Goal: Transaction & Acquisition: Purchase product/service

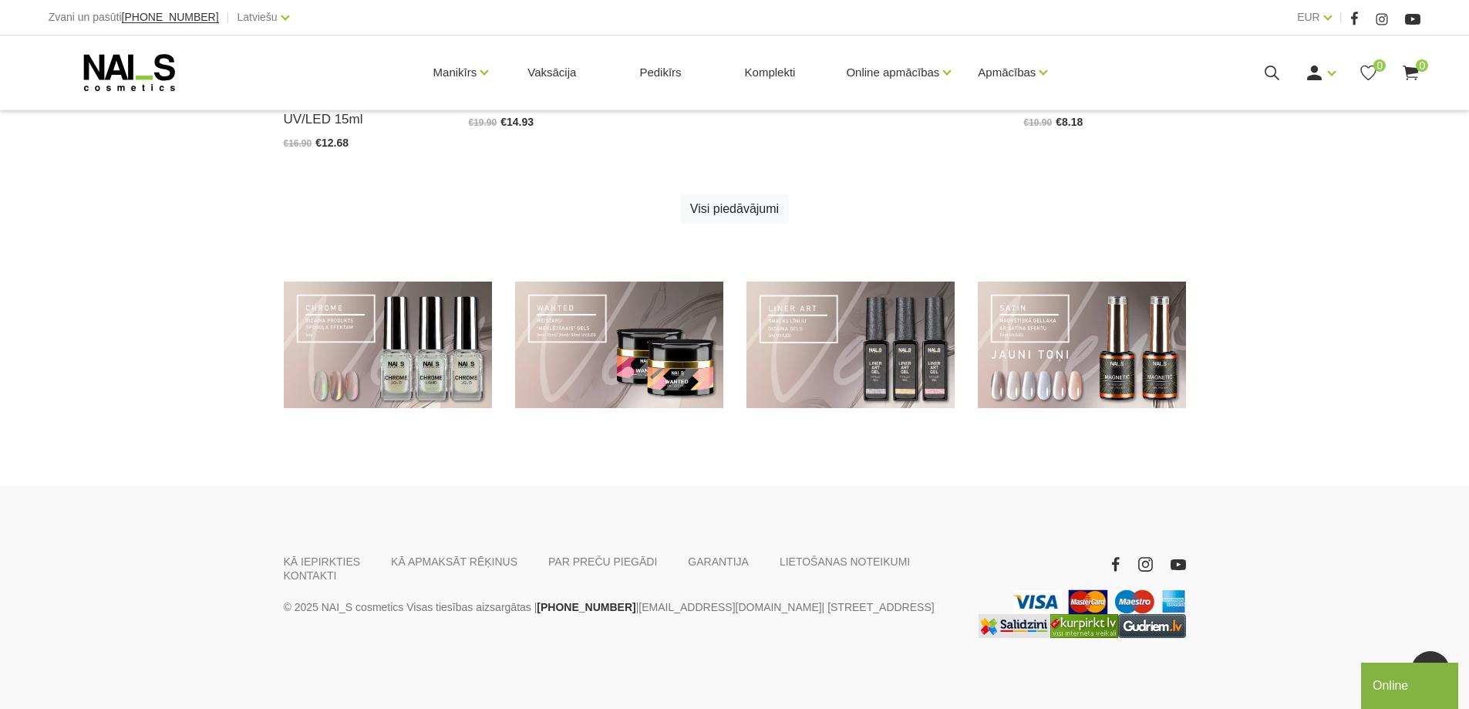
scroll to position [1110, 0]
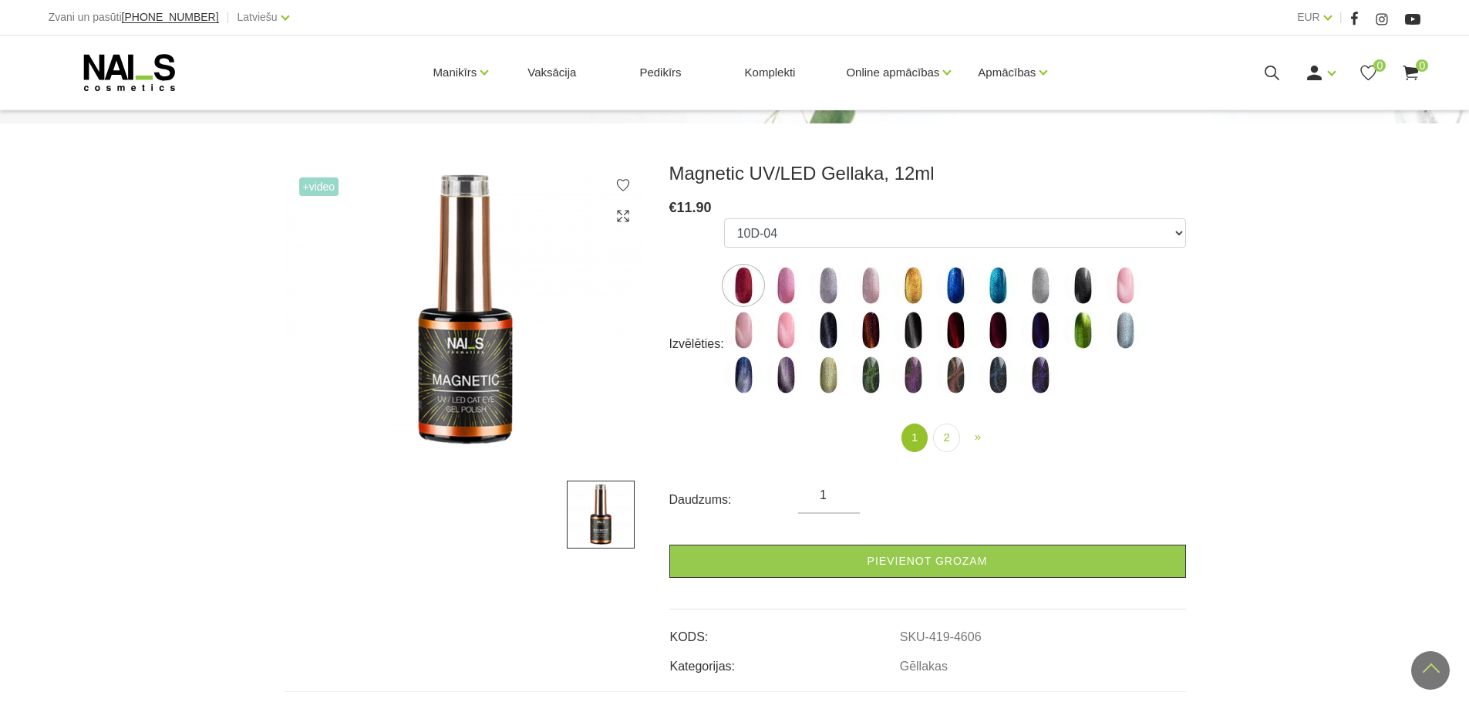
scroll to position [154, 0]
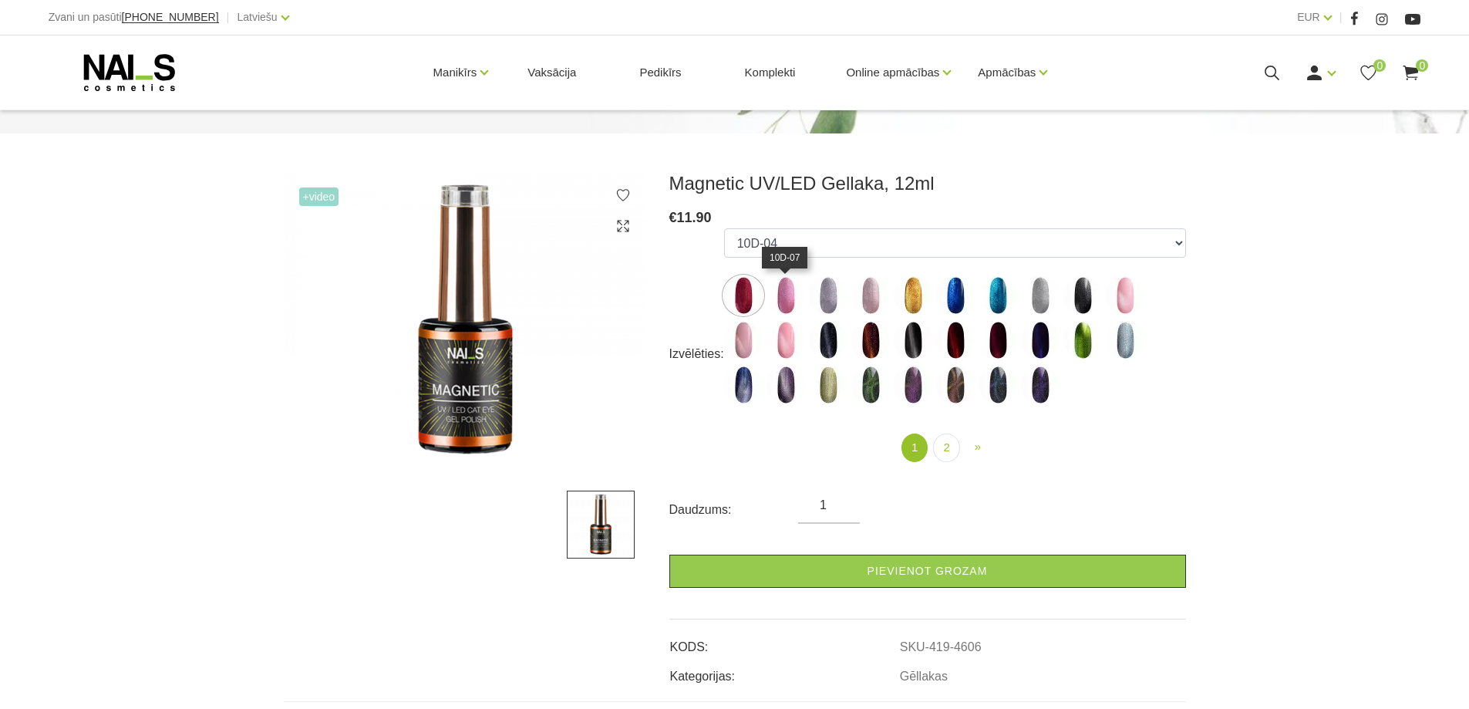
click at [789, 290] on img at bounding box center [786, 295] width 39 height 39
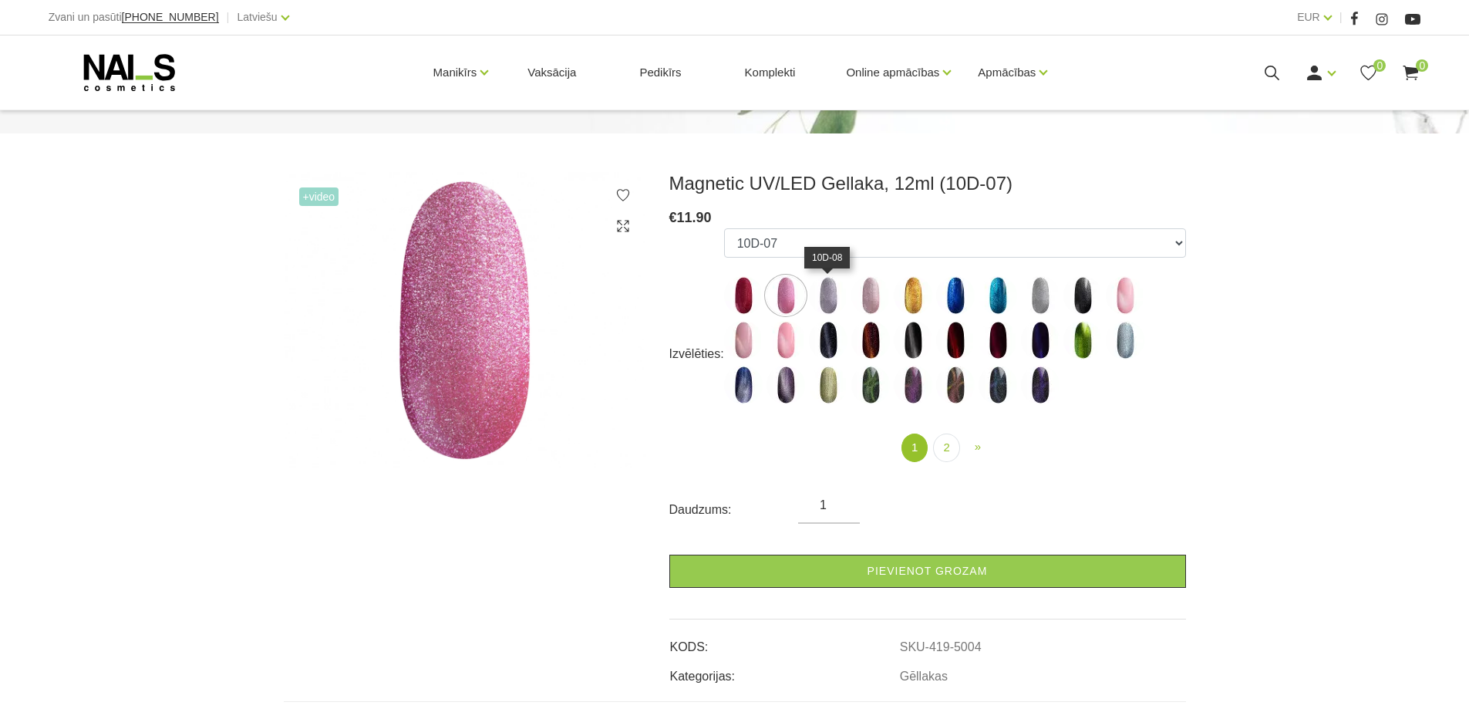
click at [834, 302] on img at bounding box center [828, 295] width 39 height 39
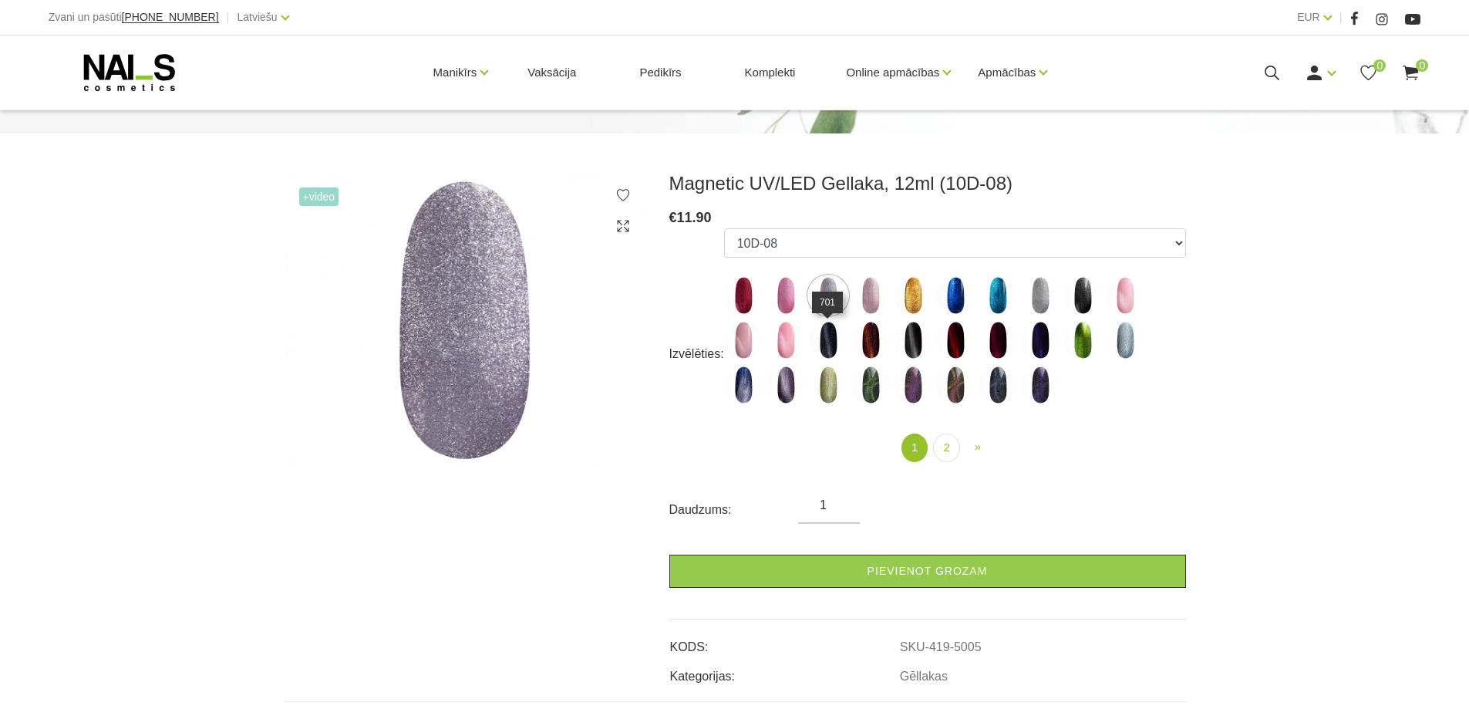
click at [831, 347] on img at bounding box center [828, 340] width 39 height 39
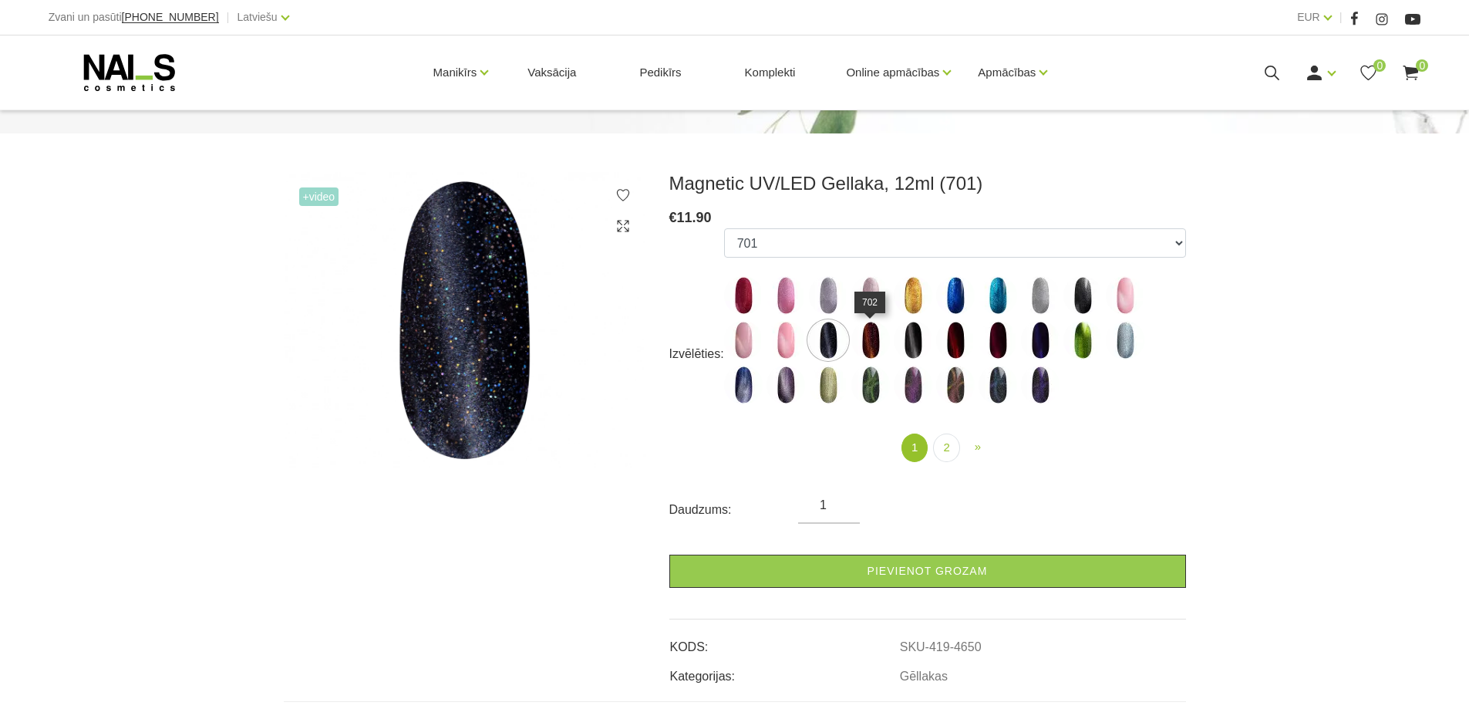
click at [868, 336] on img at bounding box center [871, 340] width 39 height 39
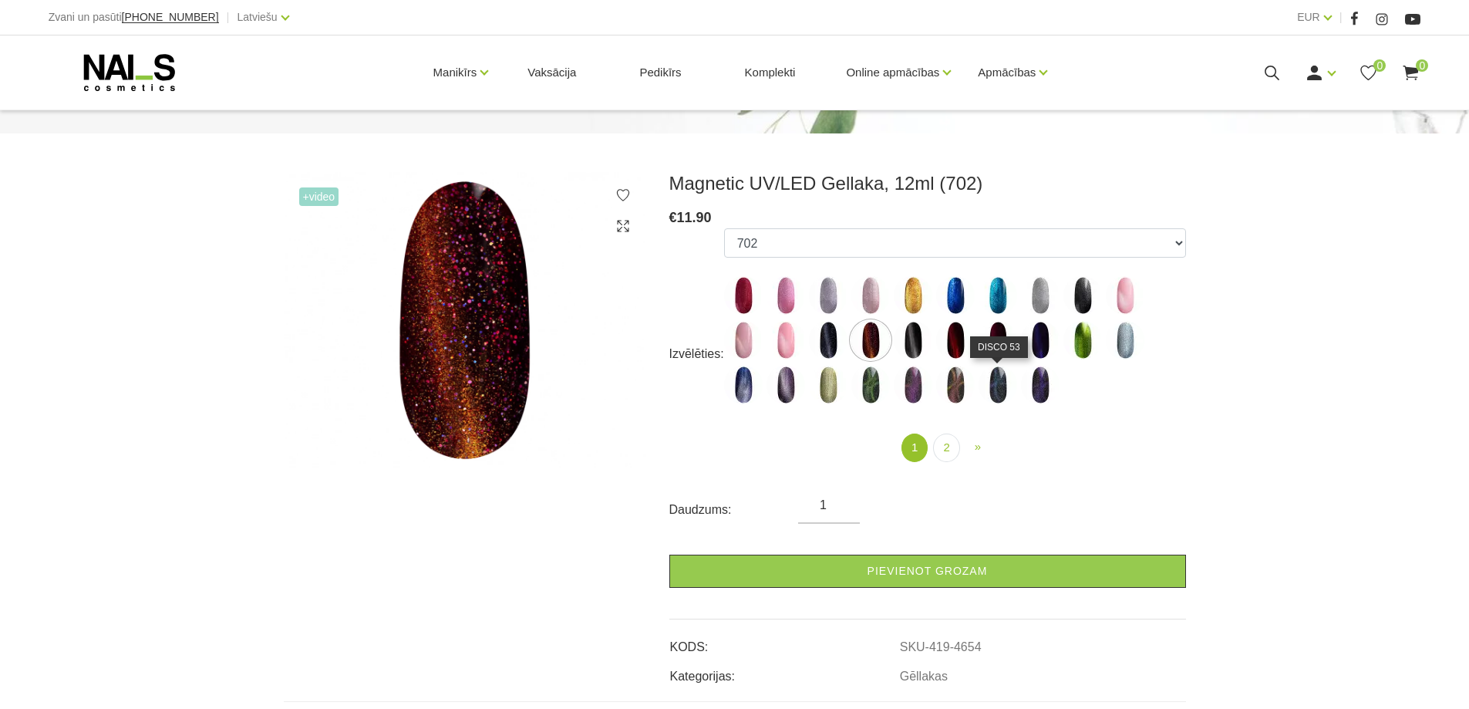
click at [991, 394] on img at bounding box center [998, 385] width 39 height 39
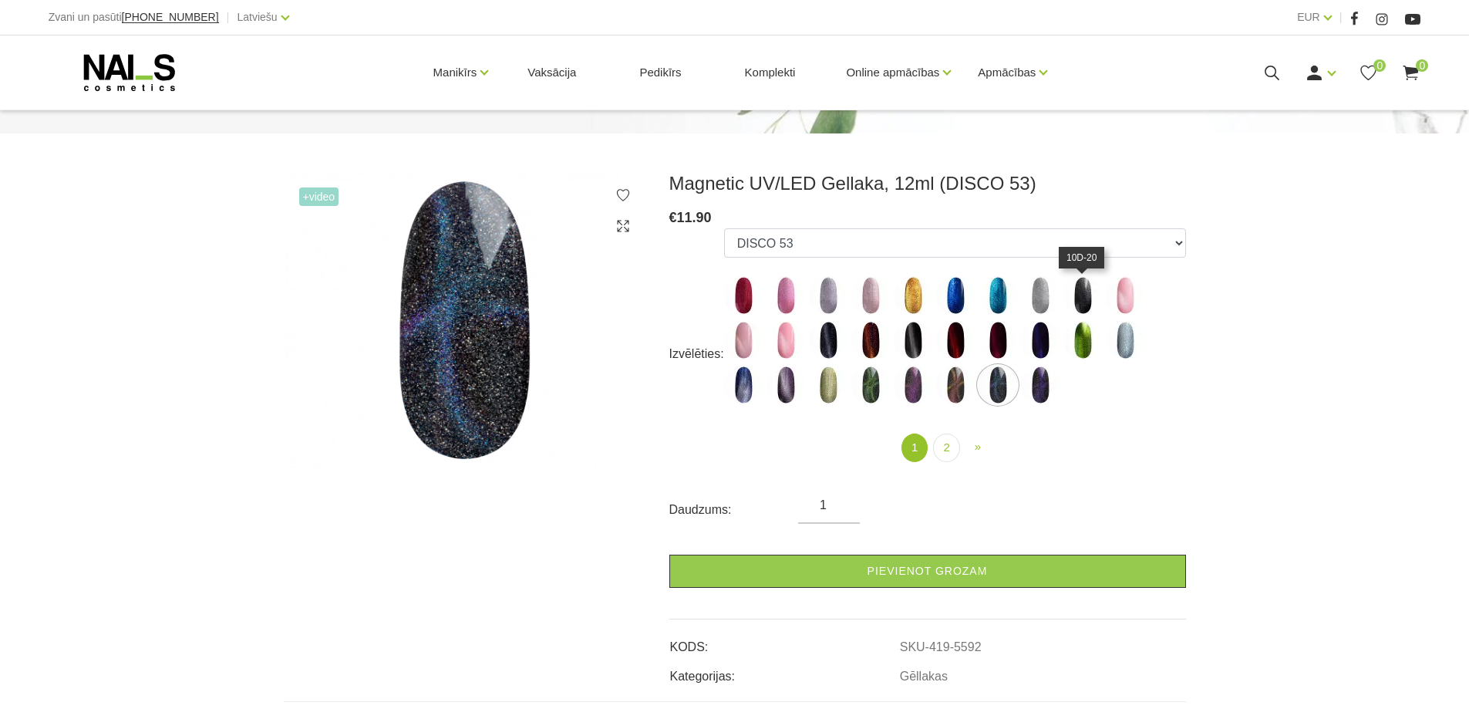
click at [1089, 308] on img at bounding box center [1083, 295] width 39 height 39
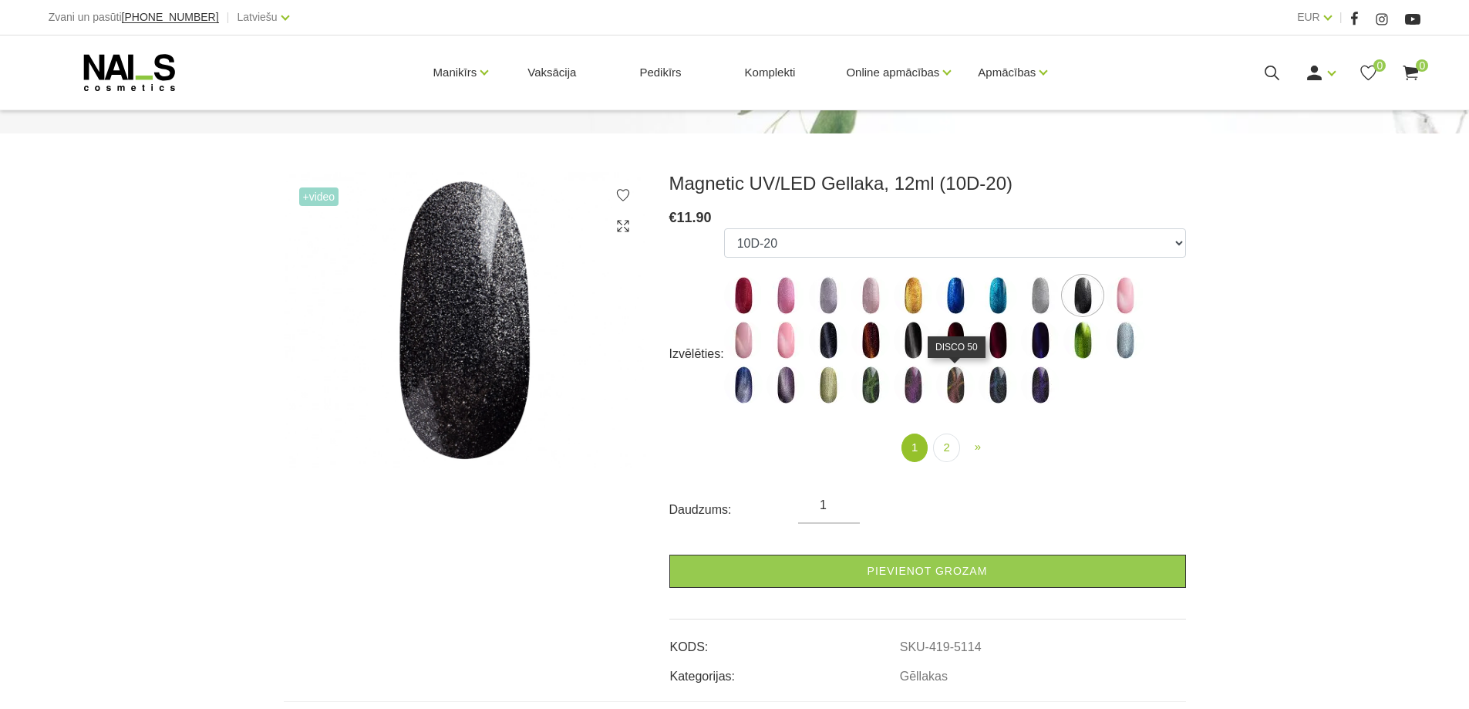
click at [946, 388] on img at bounding box center [955, 385] width 39 height 39
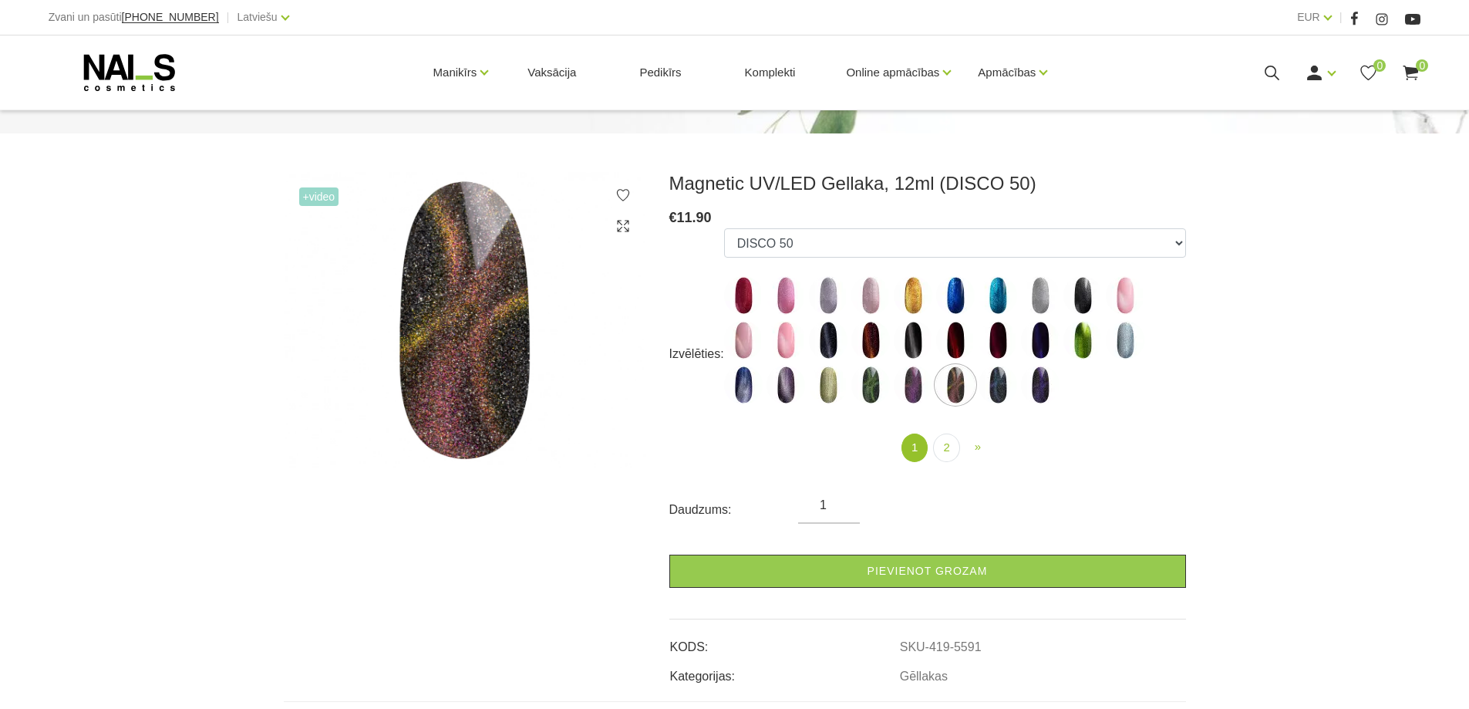
click at [1020, 352] on ul "10D-04 10D-07 10D-08 10D-09 10D-13 10D-14 10D-15 10D-19 10D-20 607 614 615 701 …" at bounding box center [955, 319] width 462 height 182
click at [1025, 349] on img at bounding box center [1040, 340] width 39 height 39
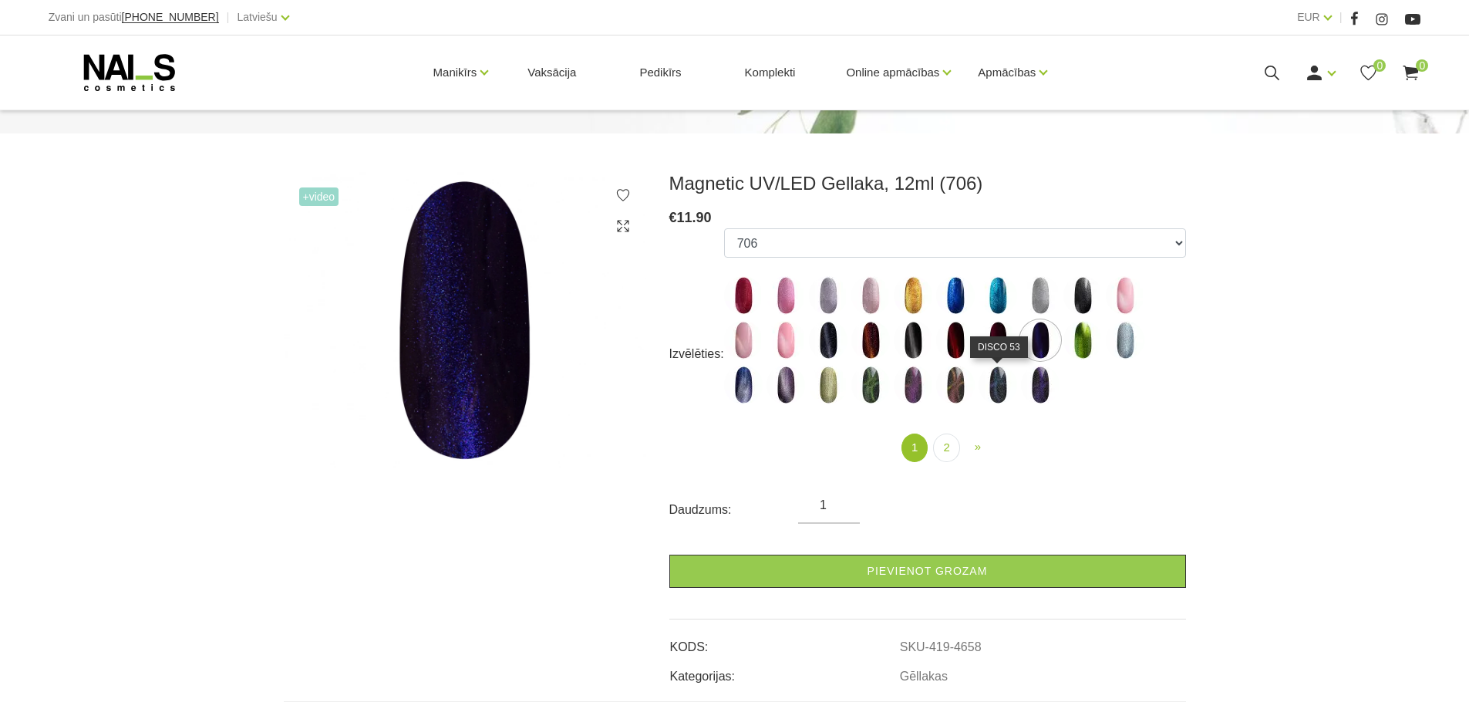
click at [1007, 391] on img at bounding box center [998, 385] width 39 height 39
select select "5592"
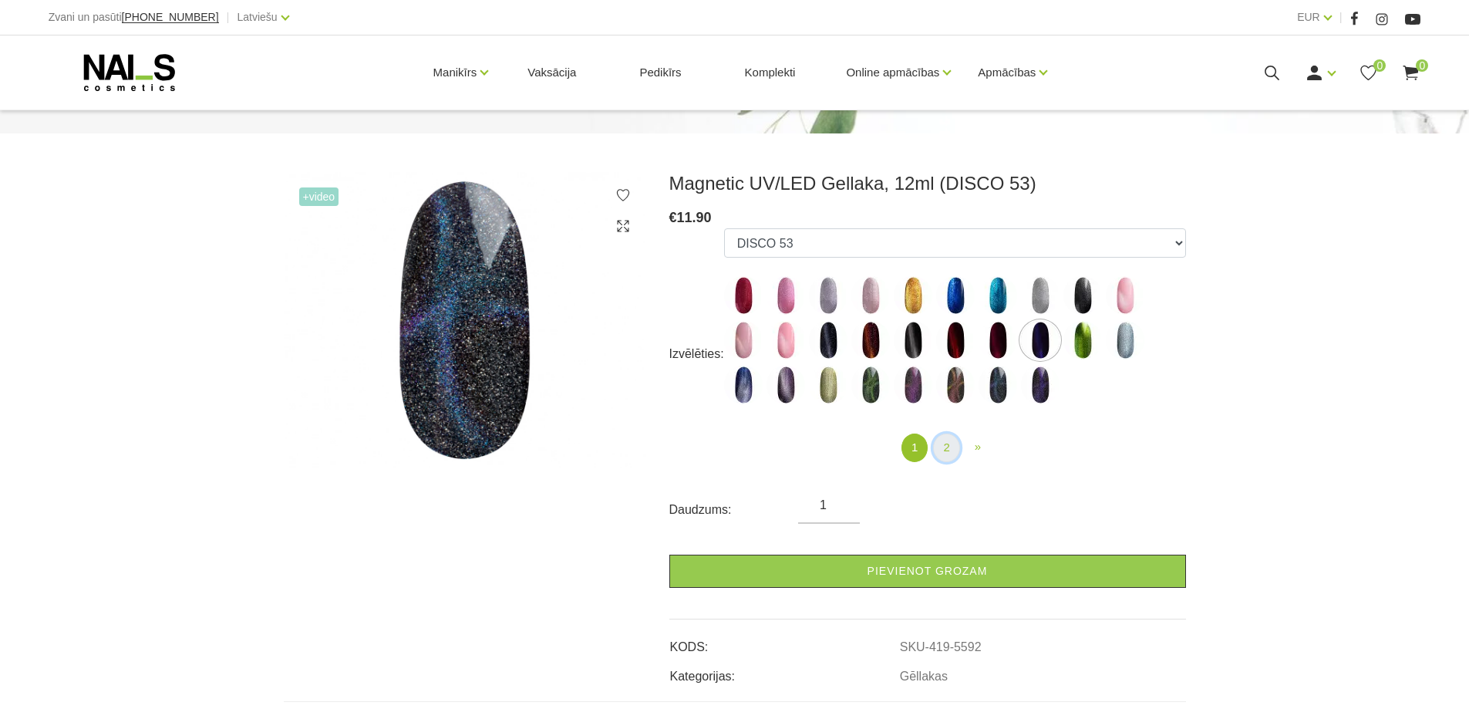
click at [946, 456] on link "2" at bounding box center [946, 448] width 26 height 29
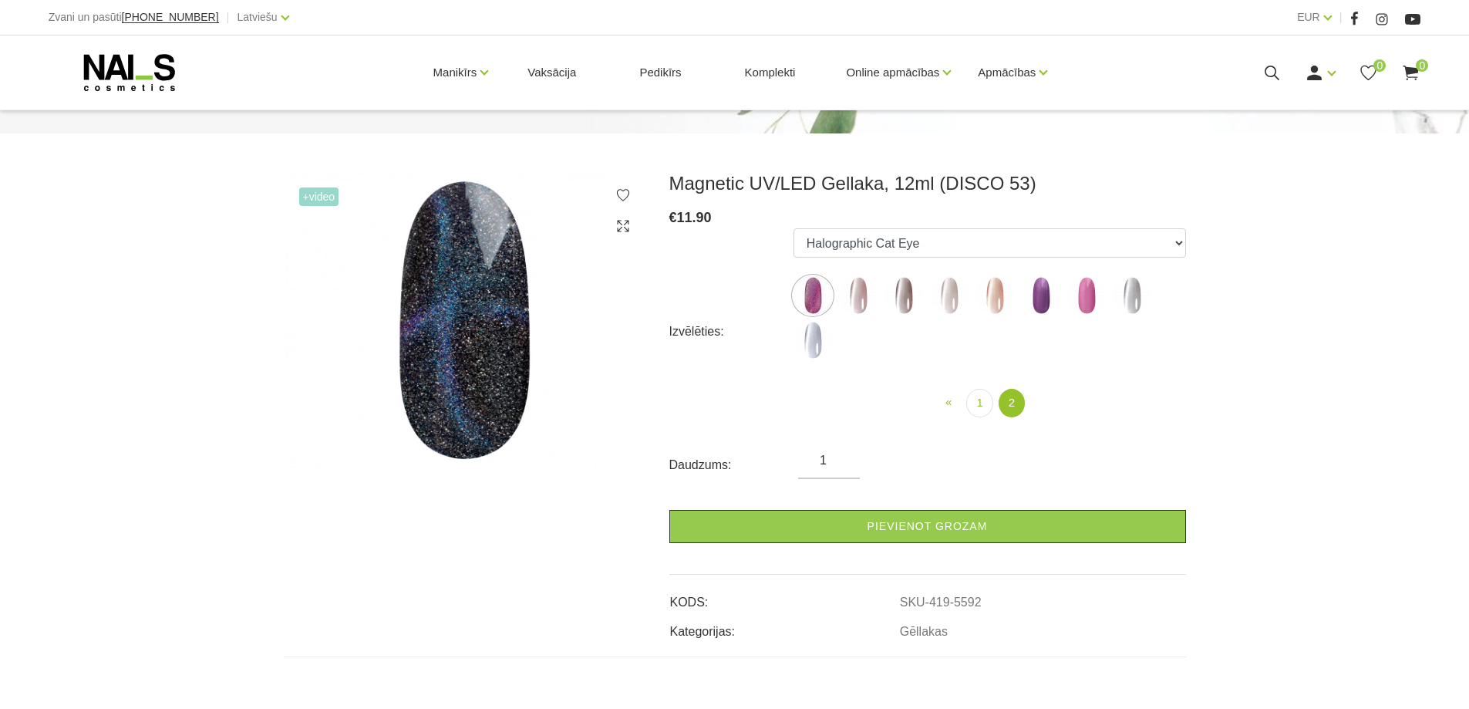
click at [904, 272] on ul "10D-04 10D-07 10D-08 10D-09 10D-13 10D-14 10D-15 10D-19 10D-20 607 614 615 701 …" at bounding box center [990, 296] width 393 height 137
click at [904, 277] on img at bounding box center [904, 295] width 39 height 39
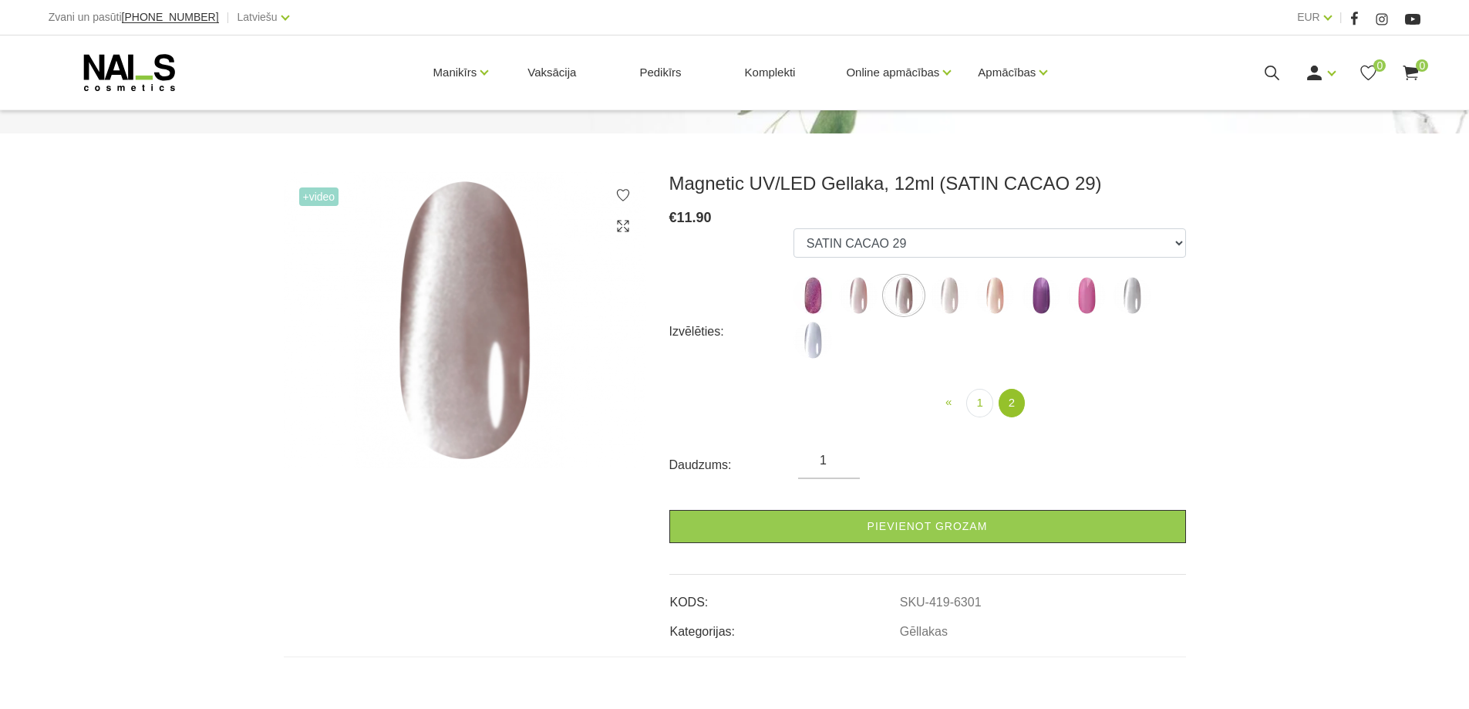
click at [936, 308] on img at bounding box center [949, 295] width 39 height 39
select select "6298"
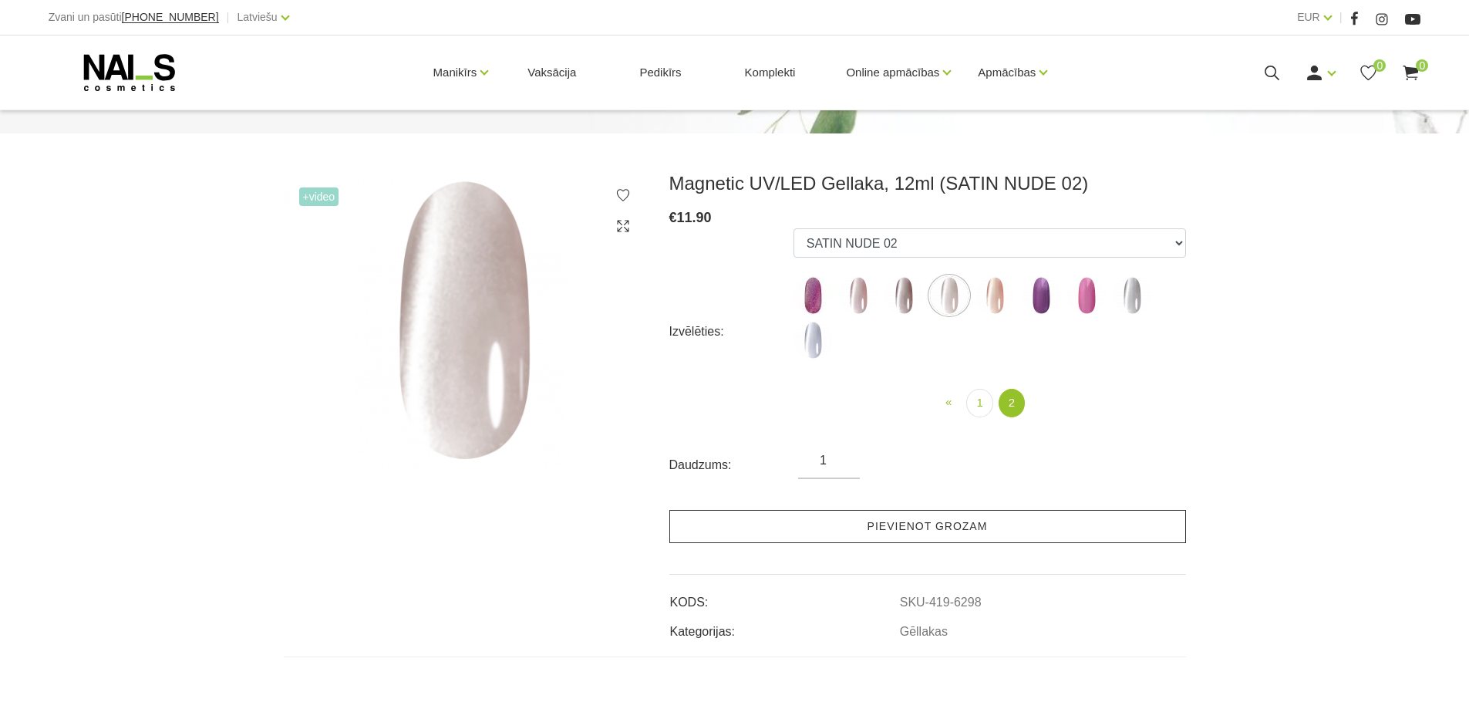
click at [955, 528] on link "Pievienot grozam" at bounding box center [928, 526] width 517 height 33
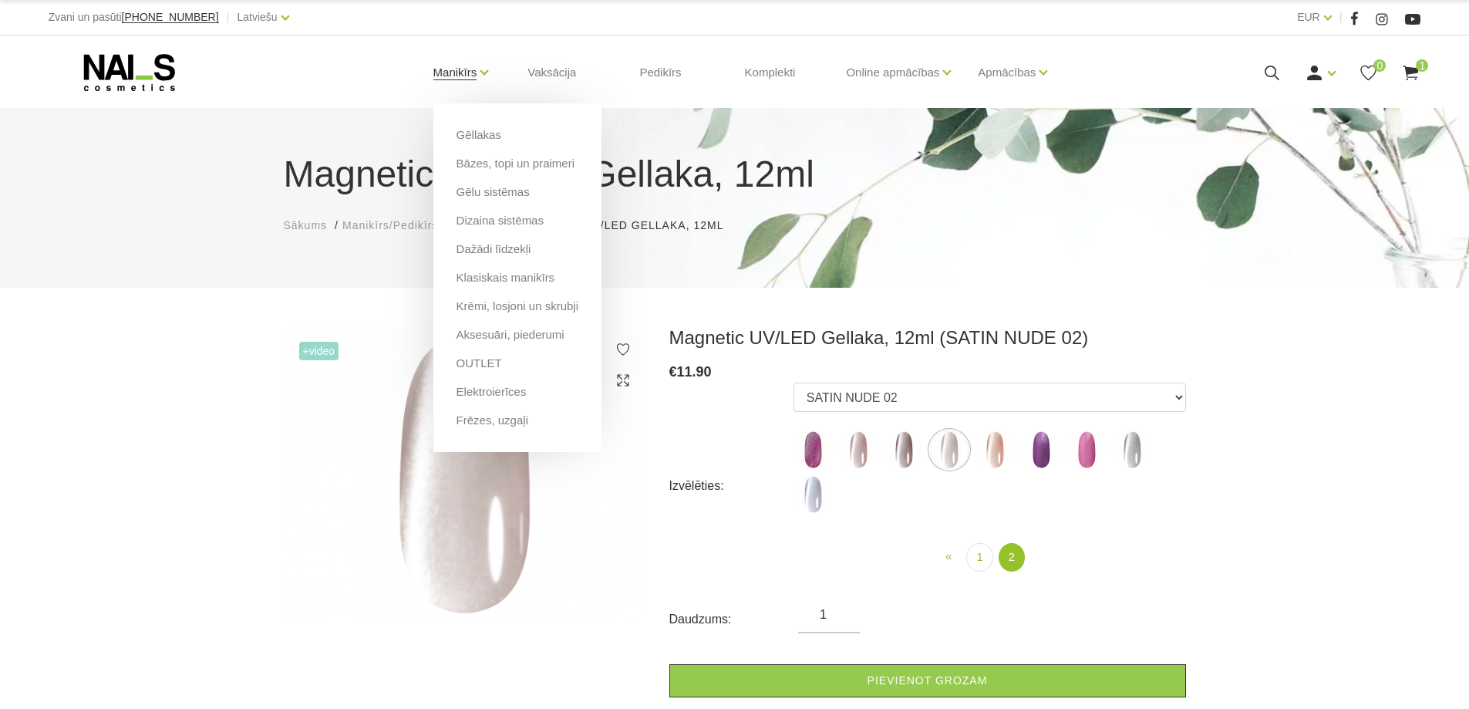
click at [455, 71] on link "Manikīrs" at bounding box center [456, 73] width 44 height 62
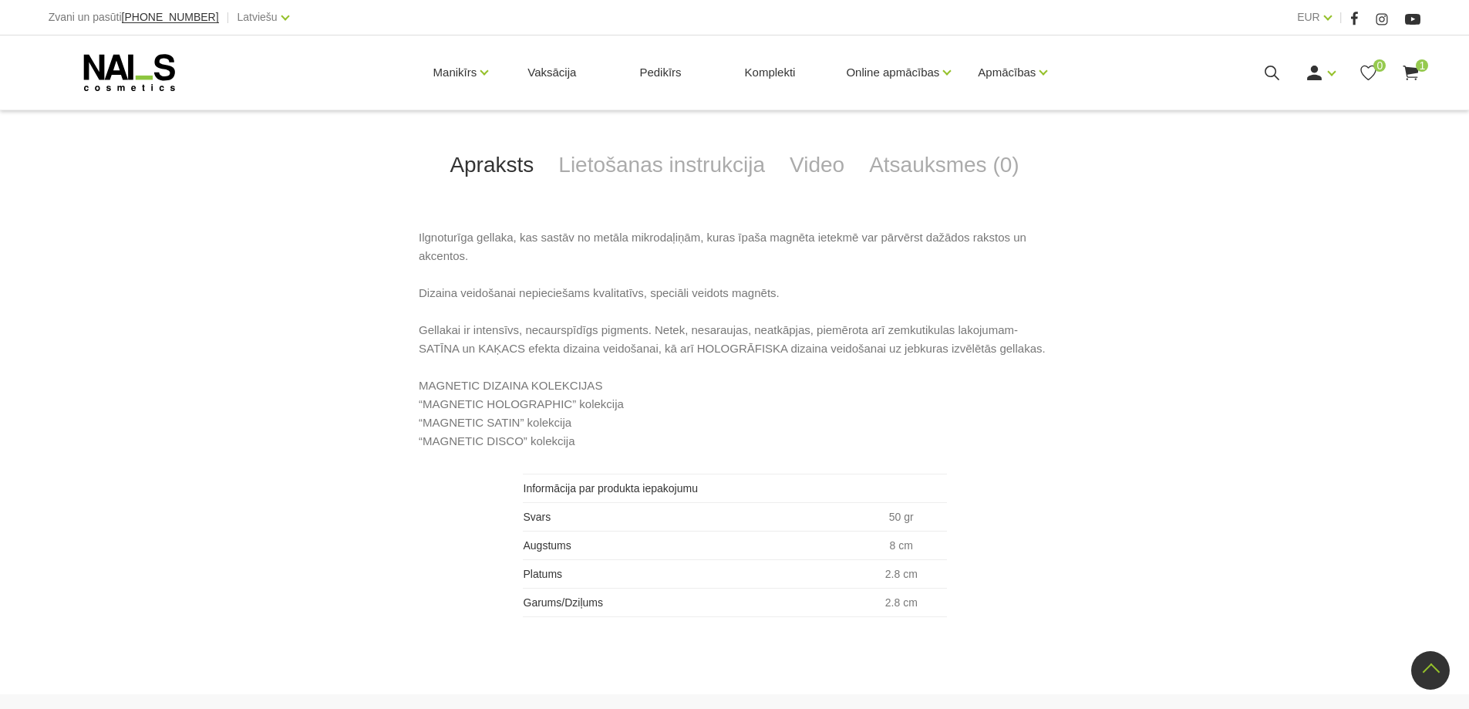
scroll to position [744, 0]
click at [627, 181] on link "Lietošanas instrukcija" at bounding box center [661, 169] width 231 height 51
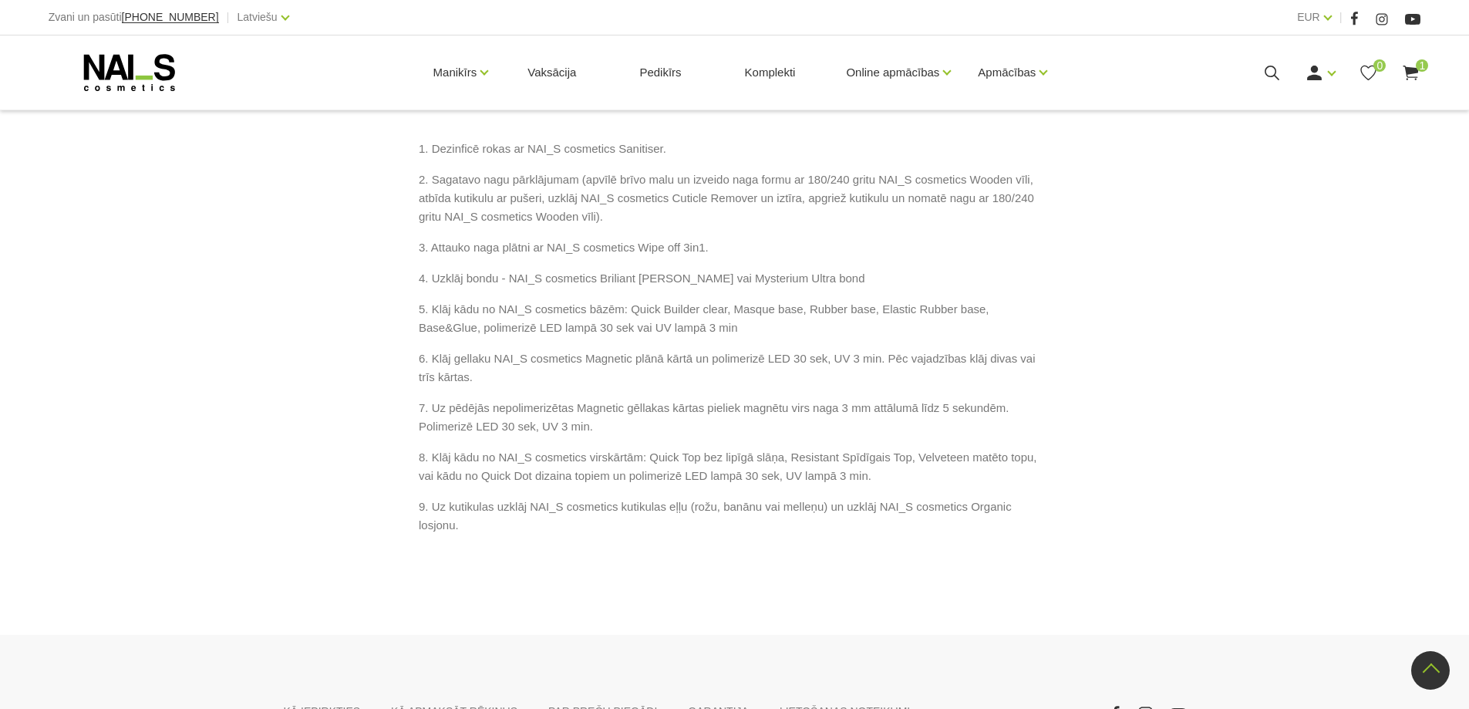
scroll to position [833, 0]
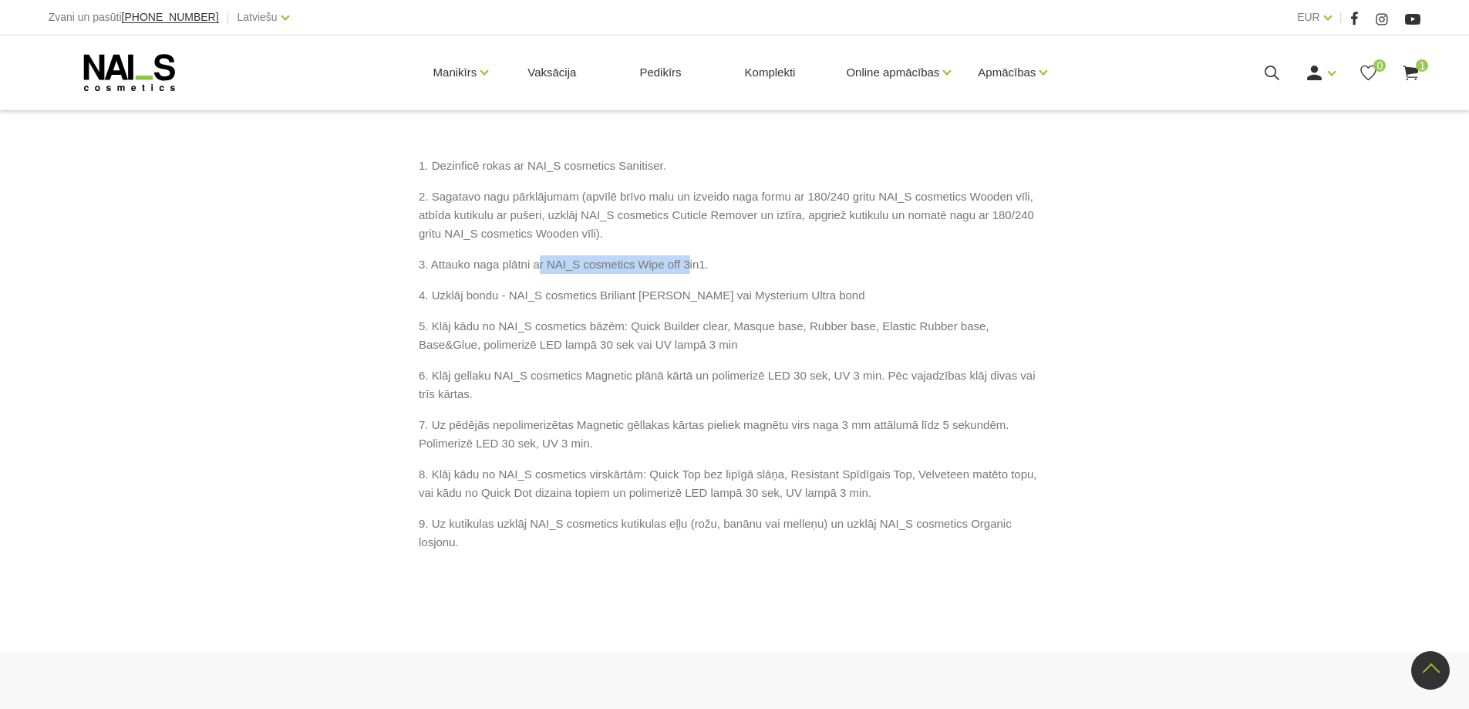
drag, startPoint x: 542, startPoint y: 270, endPoint x: 687, endPoint y: 267, distance: 145.8
click at [687, 267] on p "3. Attauko naga plātni ar NAI_S cosmetics Wipe off 3in1." at bounding box center [735, 264] width 632 height 19
drag, startPoint x: 510, startPoint y: 295, endPoint x: 814, endPoint y: 295, distance: 303.9
click at [814, 295] on p "4. Uzklāj bondu - NAI_S cosmetics Briliant [PERSON_NAME] vai Mysterium Ultra bo…" at bounding box center [735, 295] width 632 height 19
